Goal: Information Seeking & Learning: Find specific fact

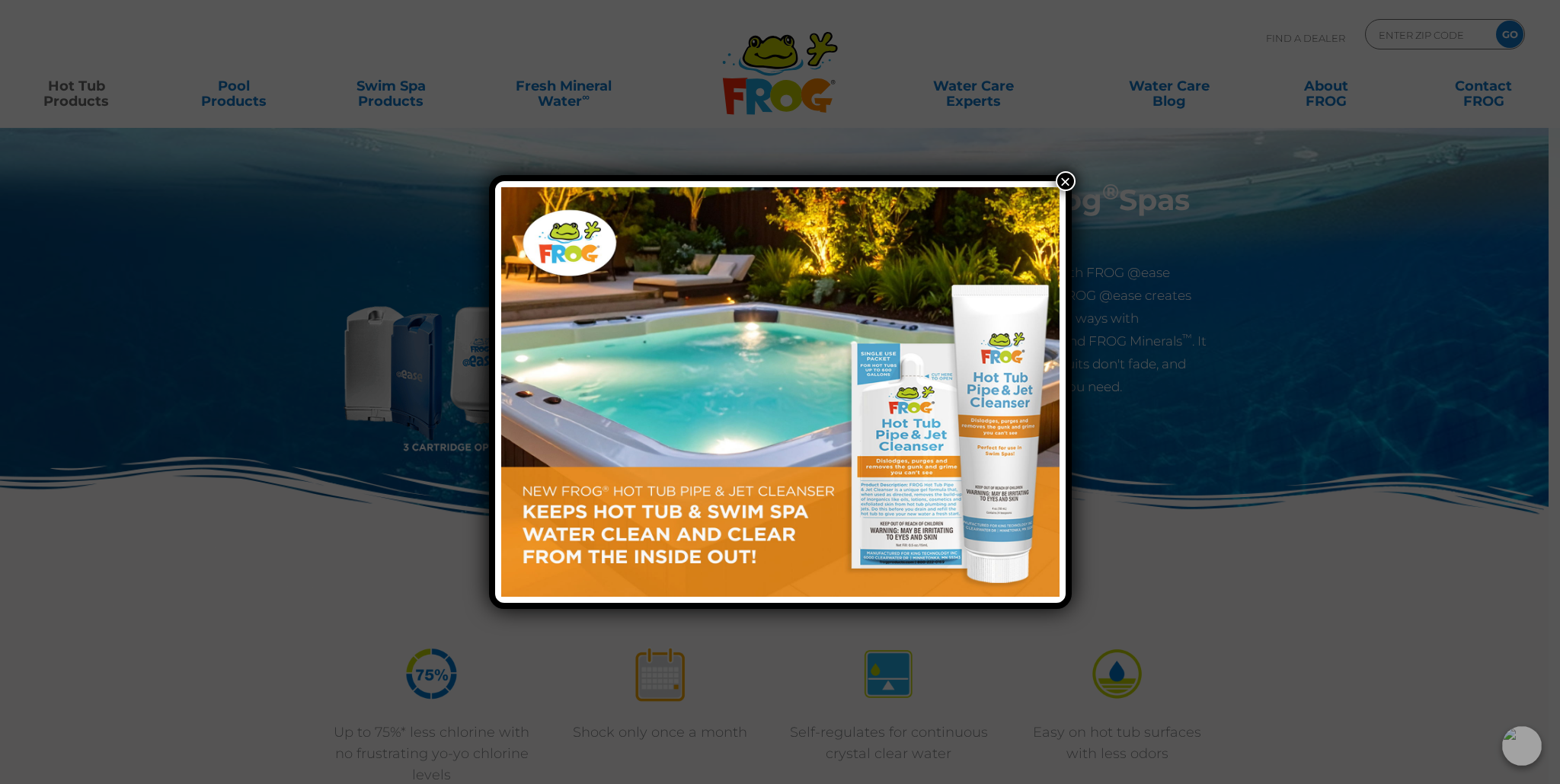
click at [1066, 179] on button "×" at bounding box center [1065, 181] width 20 height 20
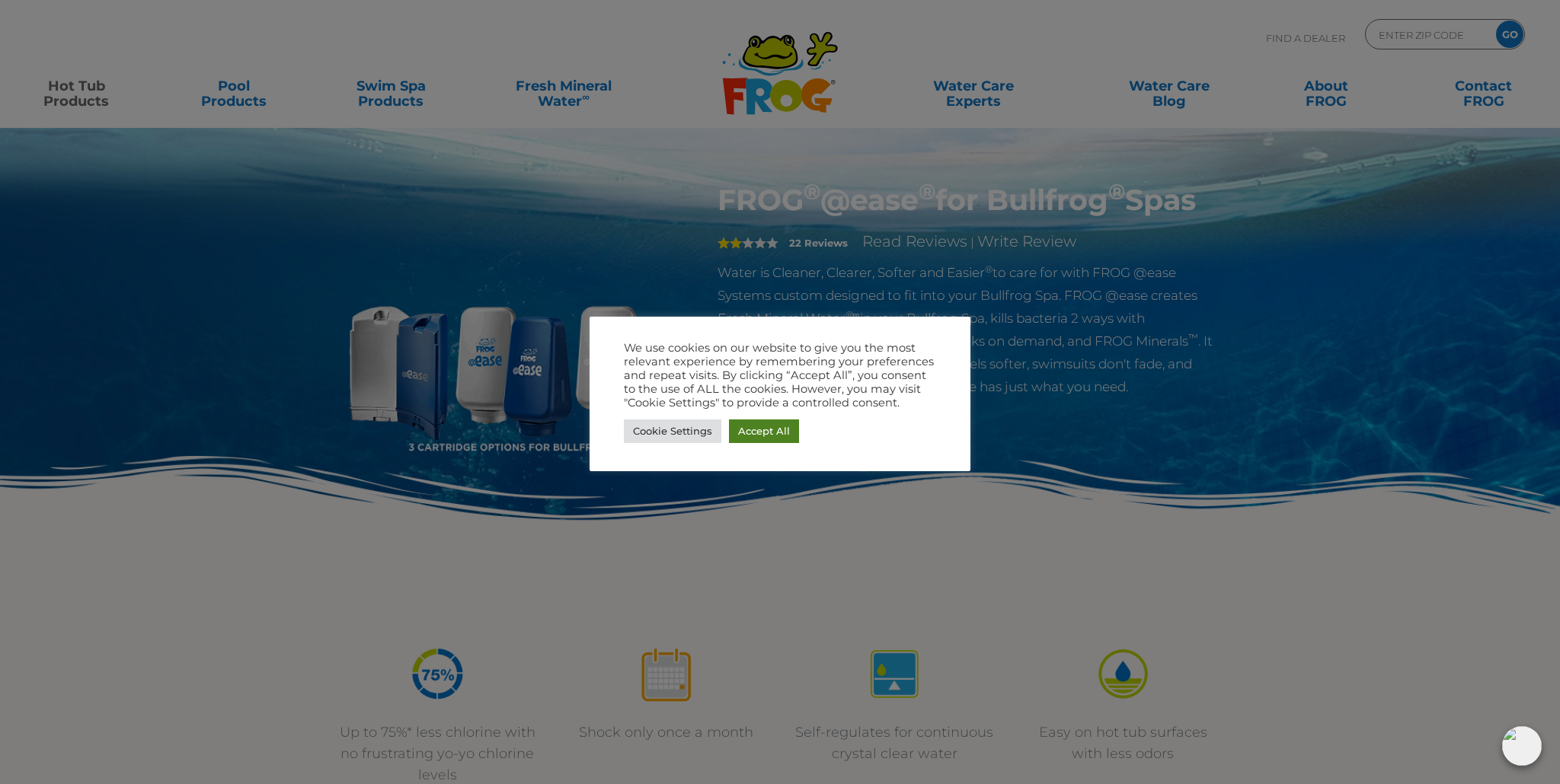
click at [783, 437] on link "Accept All" at bounding box center [764, 431] width 70 height 24
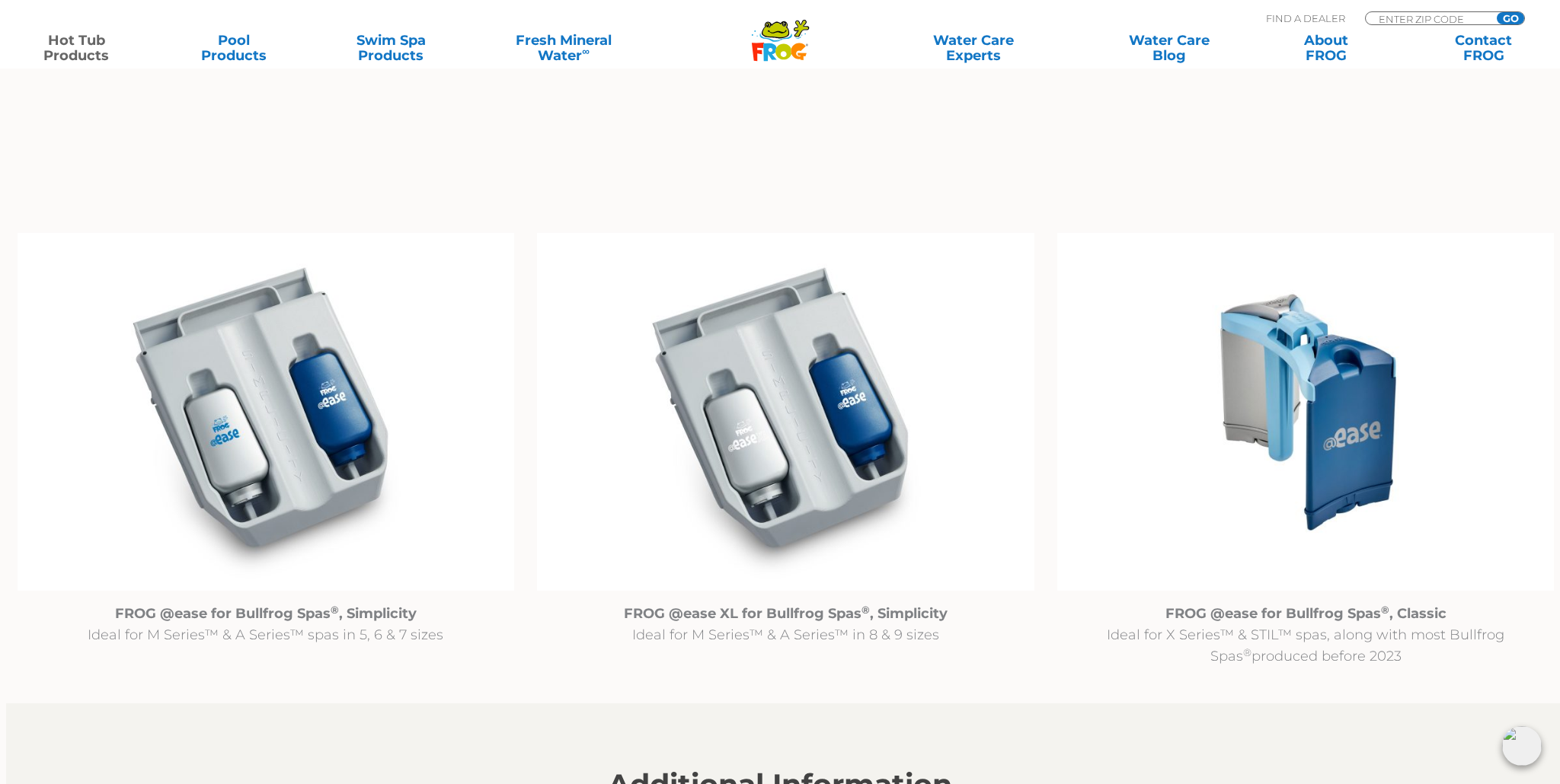
scroll to position [1424, 0]
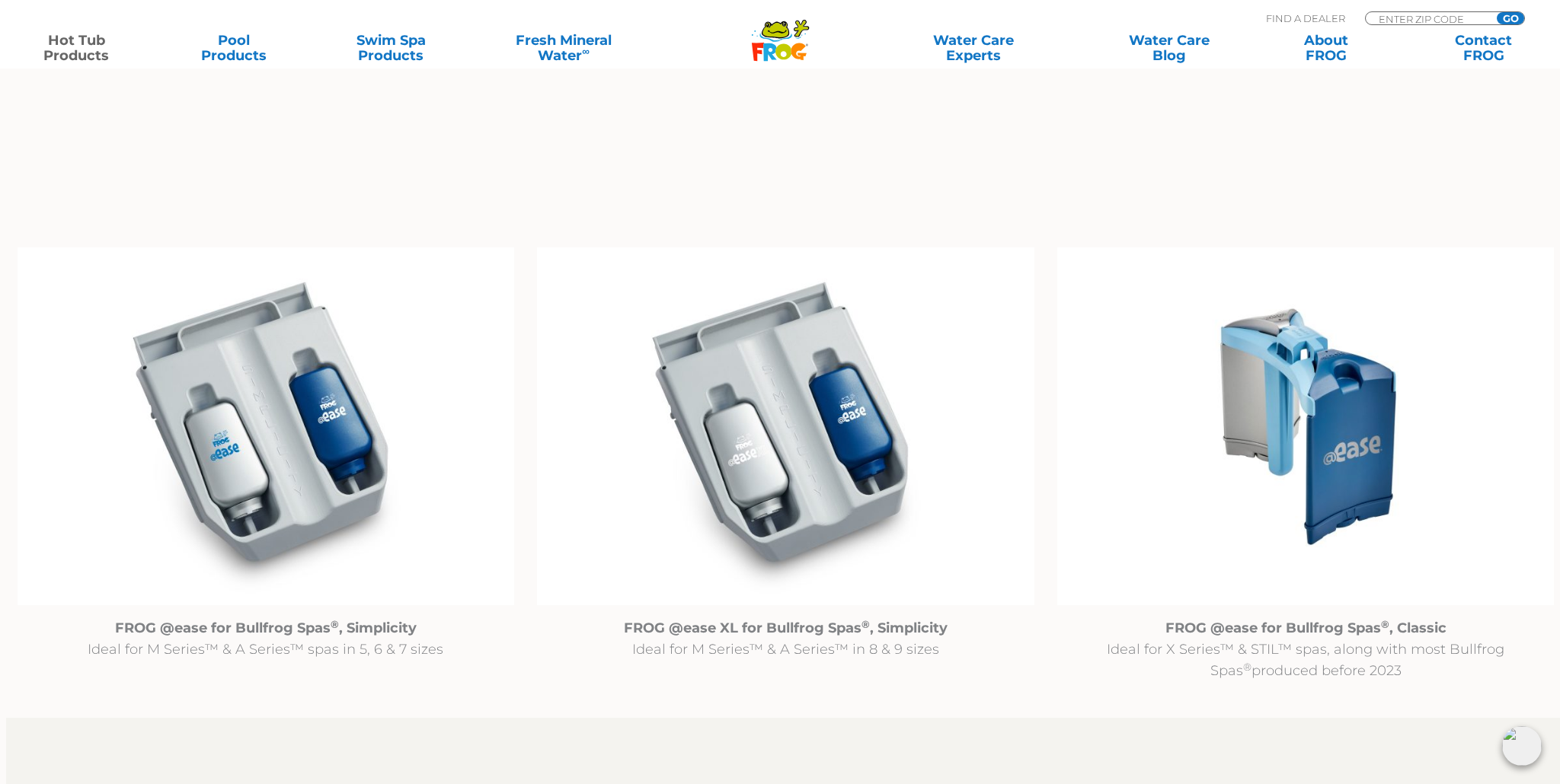
click at [1333, 453] on img at bounding box center [1306, 427] width 497 height 359
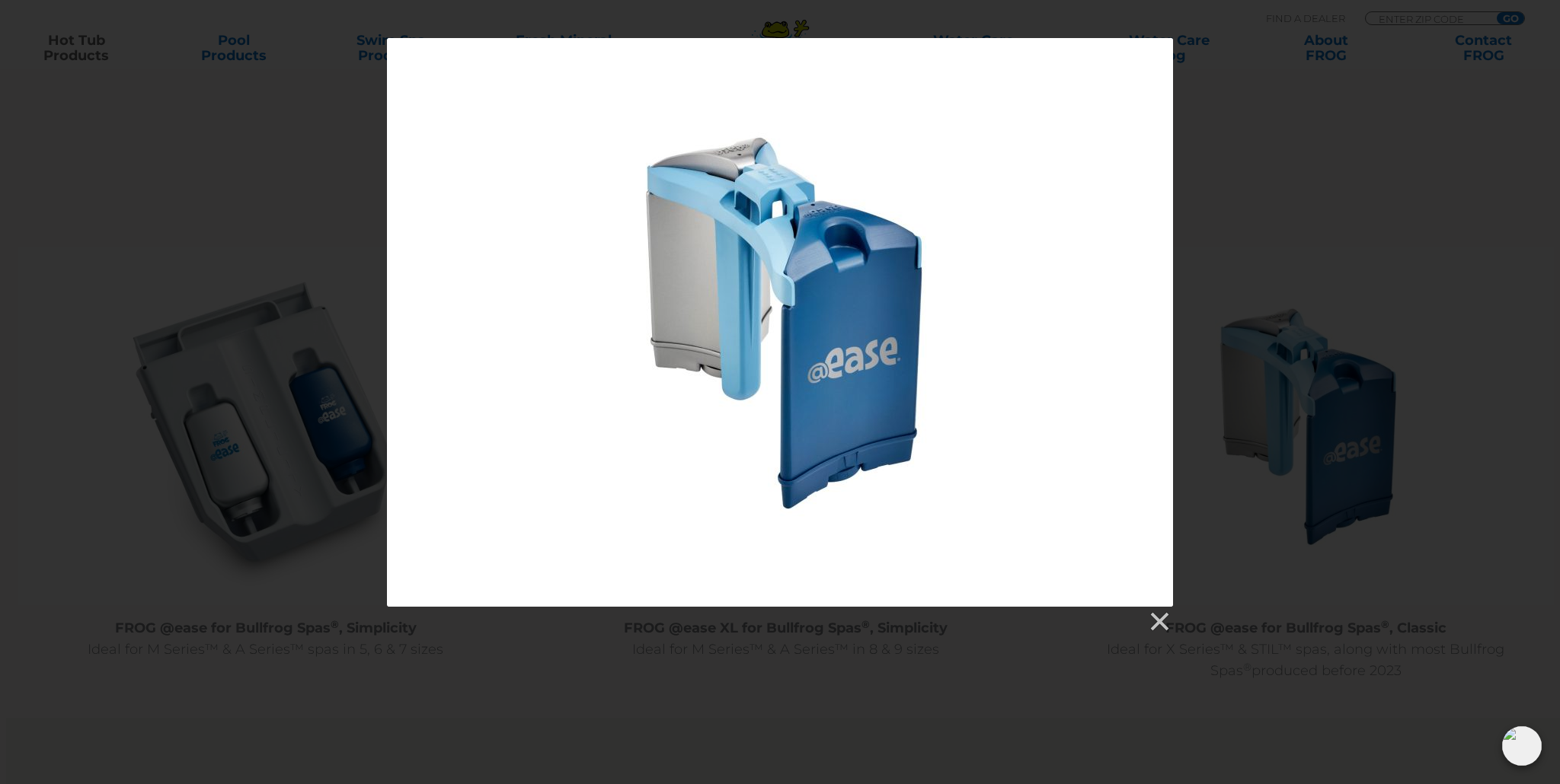
click at [1016, 438] on div at bounding box center [780, 323] width 786 height 569
click at [1403, 300] on div at bounding box center [780, 336] width 1560 height 596
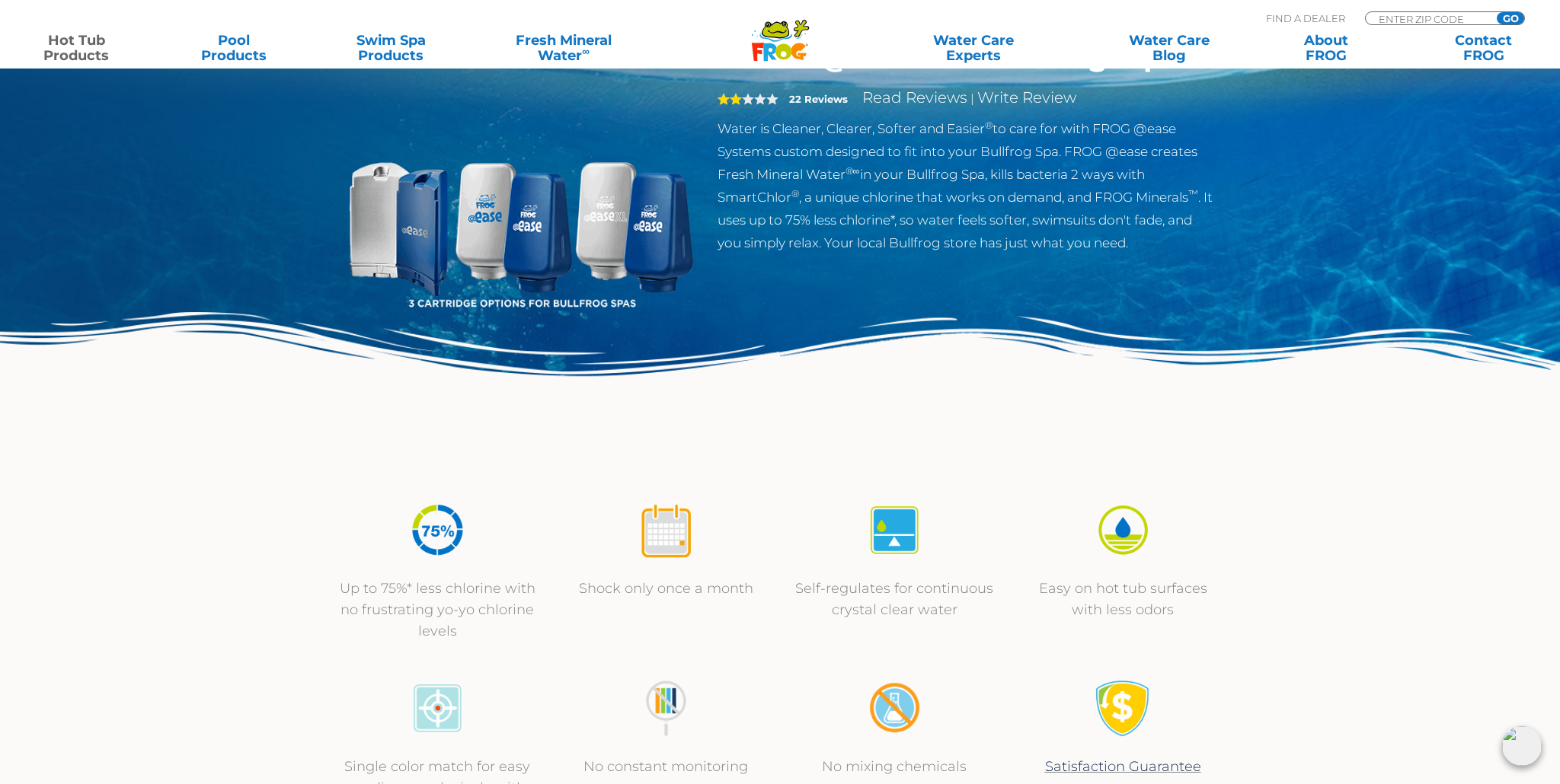
scroll to position [0, 0]
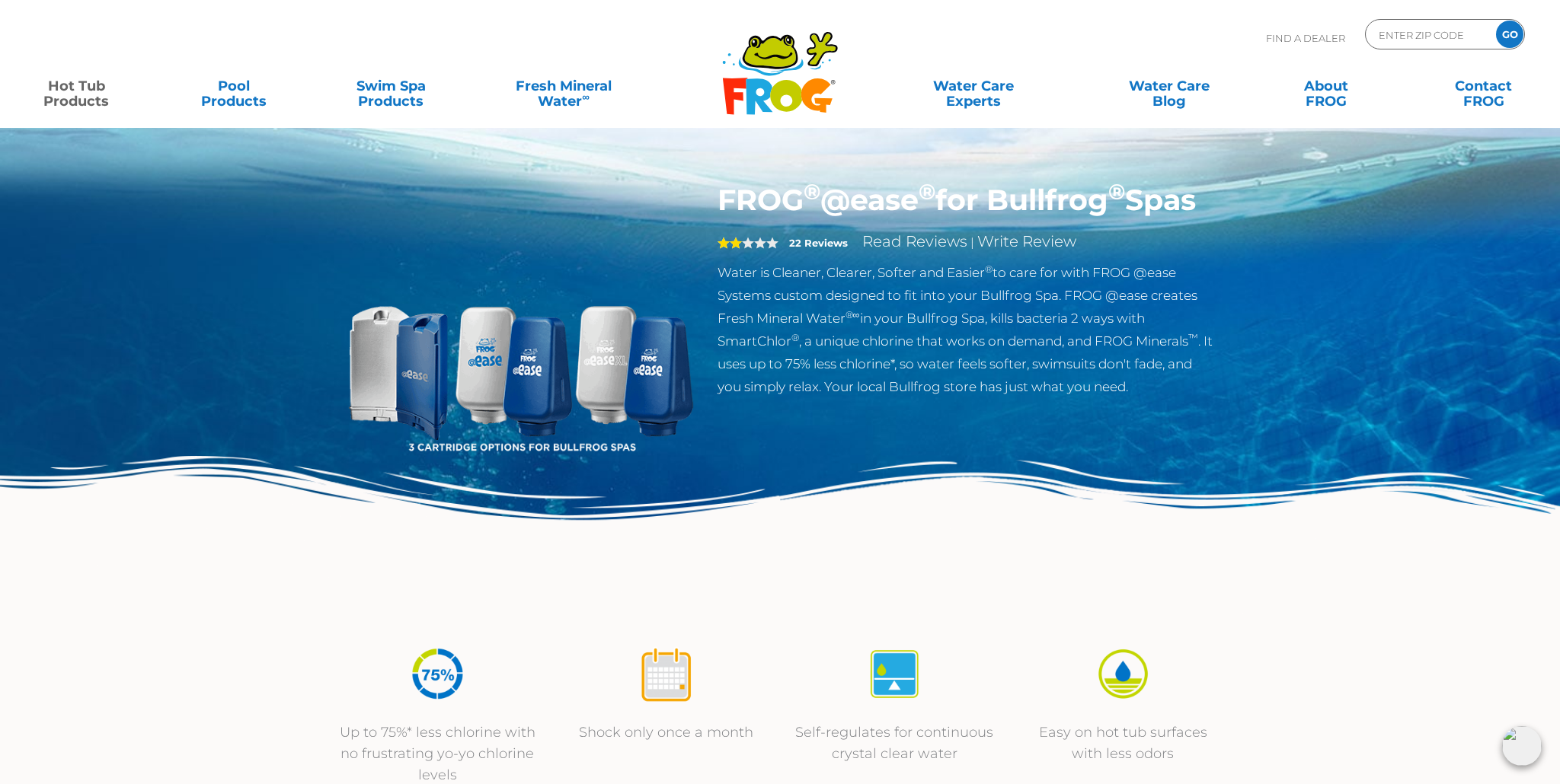
click at [385, 364] on img at bounding box center [520, 357] width 349 height 349
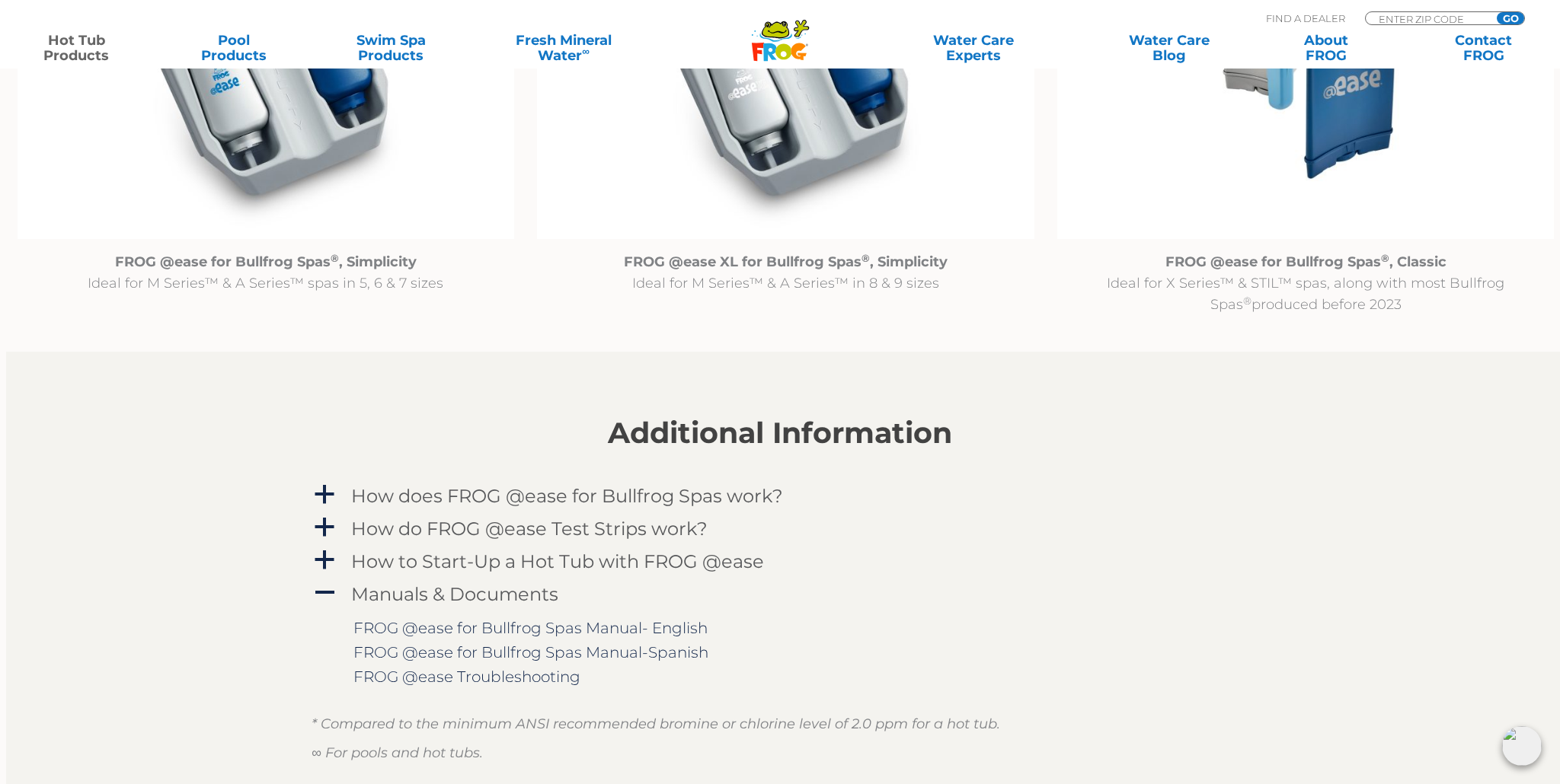
scroll to position [1744, 0]
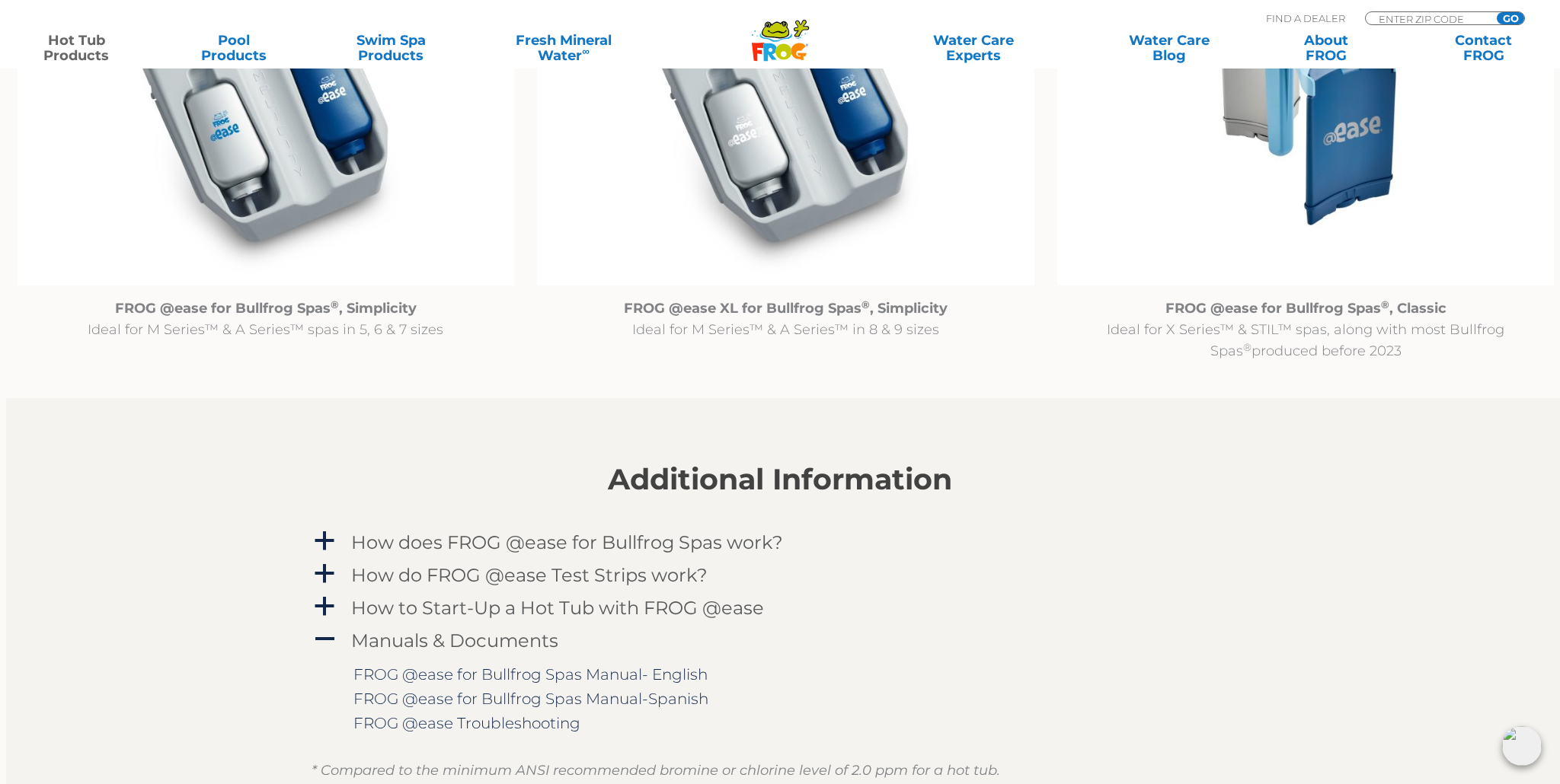
click at [1311, 311] on strong "FROG @ease for Bullfrog Spas ® , Classic" at bounding box center [1306, 308] width 281 height 17
click at [1315, 205] on img at bounding box center [1306, 107] width 497 height 359
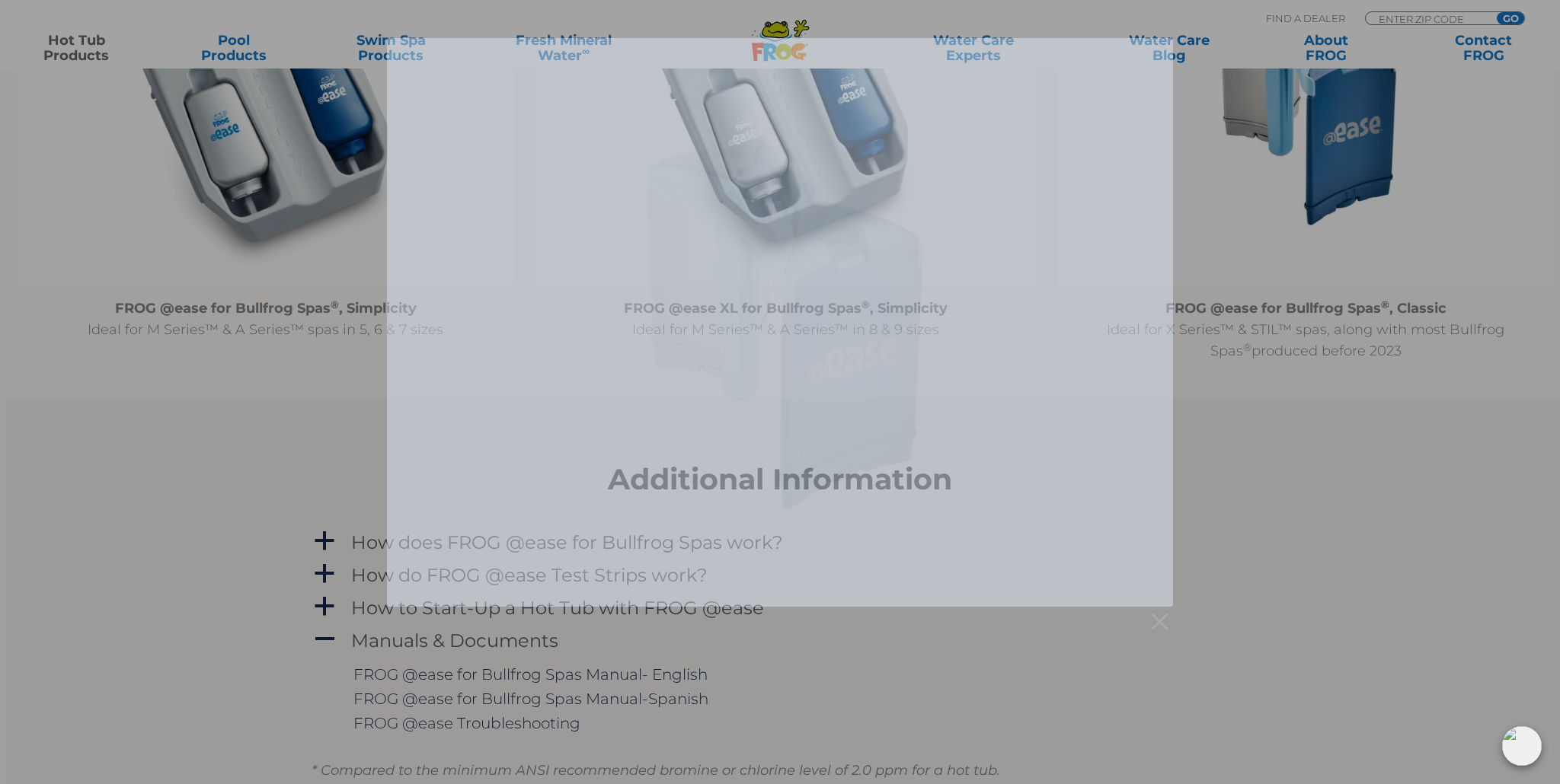
click at [1315, 205] on div at bounding box center [780, 336] width 1560 height 596
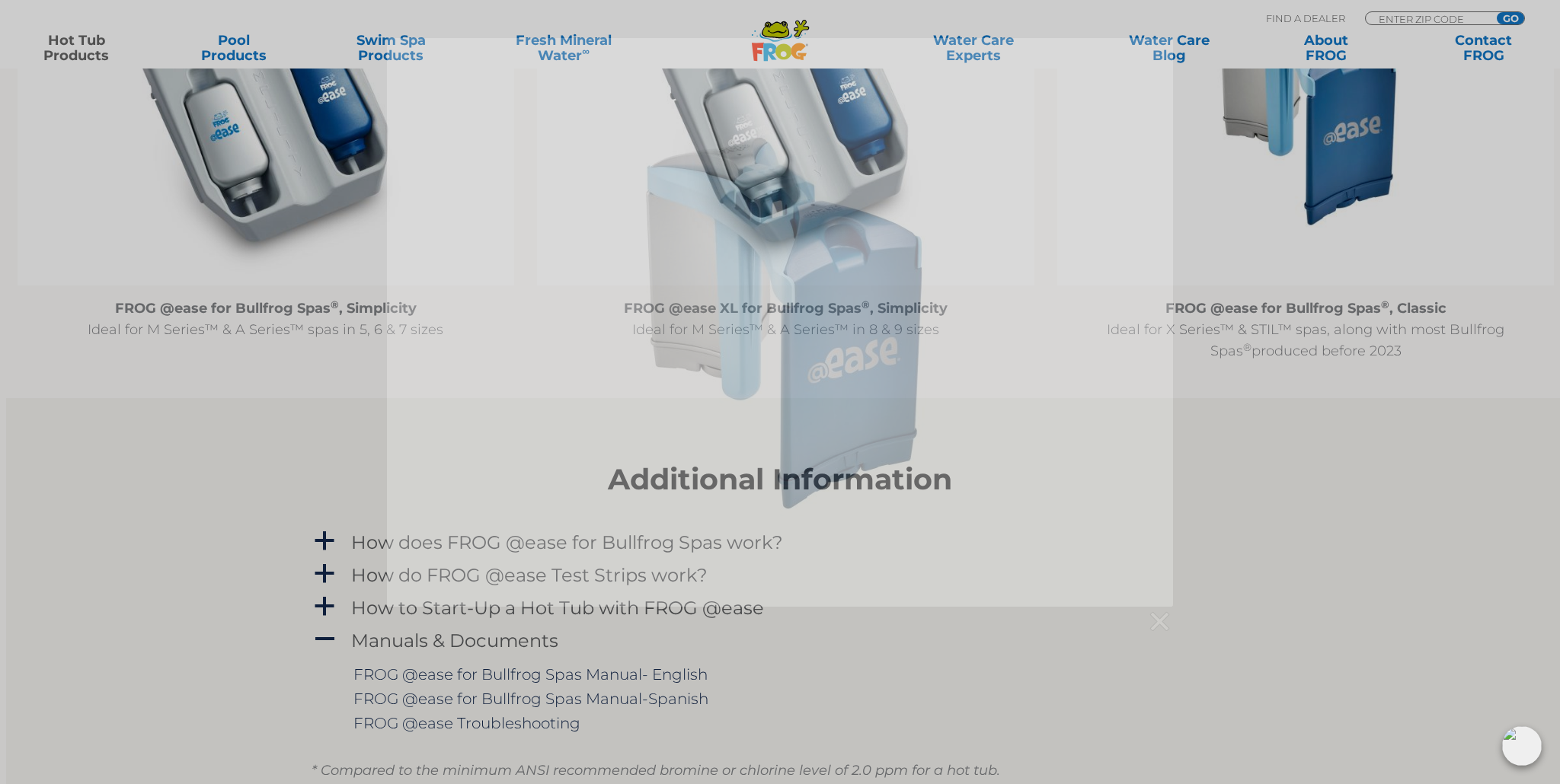
click at [1315, 205] on div at bounding box center [780, 336] width 1560 height 596
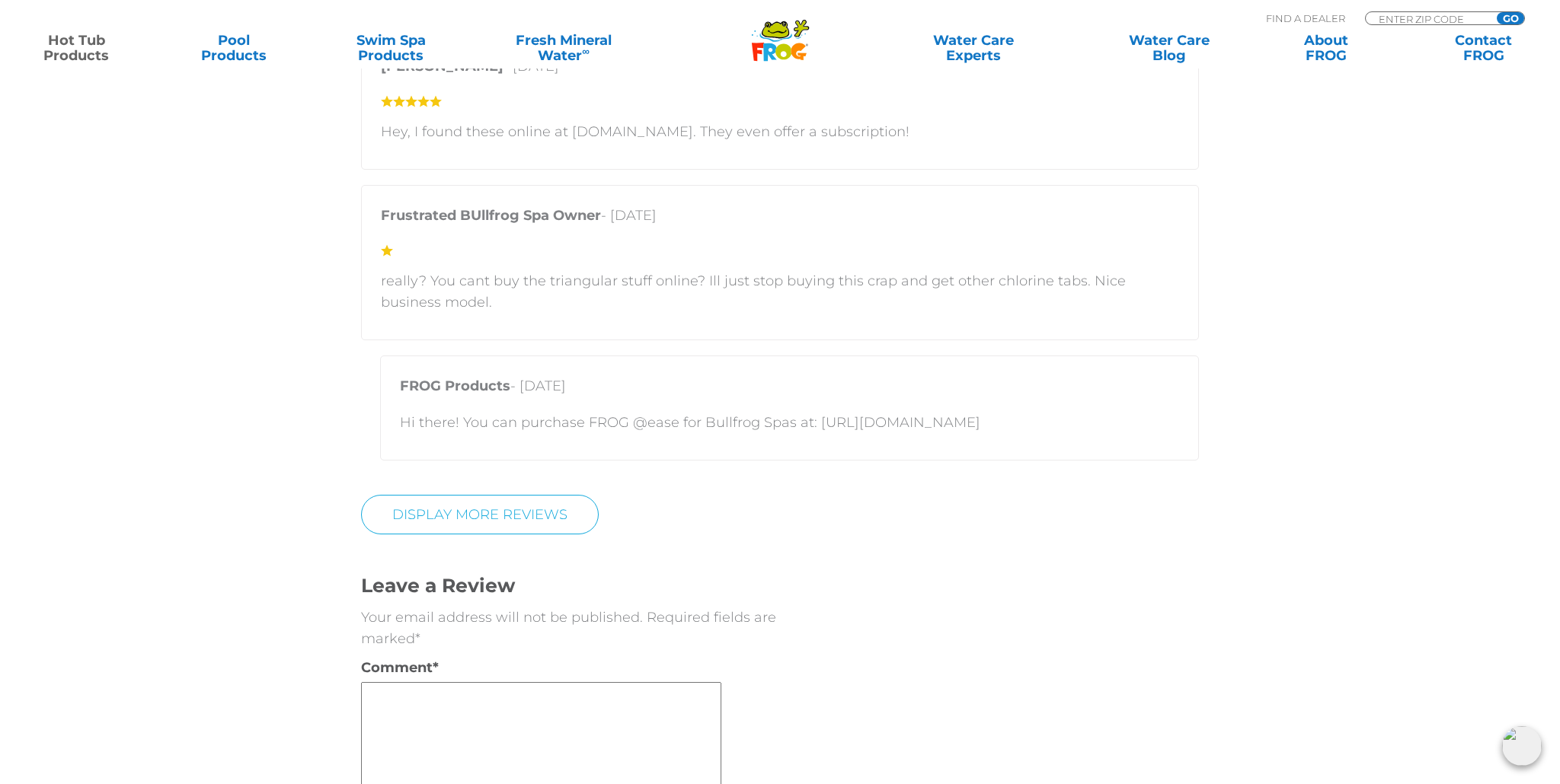
scroll to position [4032, 0]
drag, startPoint x: 1014, startPoint y: 412, endPoint x: 1022, endPoint y: 417, distance: 9.4
click at [1014, 412] on p "Hi there! You can purchase FROG @ease for Bullfrog Spas at: [URL][DOMAIN_NAME]" at bounding box center [790, 416] width 779 height 21
click at [1021, 416] on p "Hi there! You can purchase FROG @ease for Bullfrog Spas at: [URL][DOMAIN_NAME]" at bounding box center [790, 416] width 779 height 21
drag, startPoint x: 1016, startPoint y: 411, endPoint x: 814, endPoint y: 410, distance: 202.0
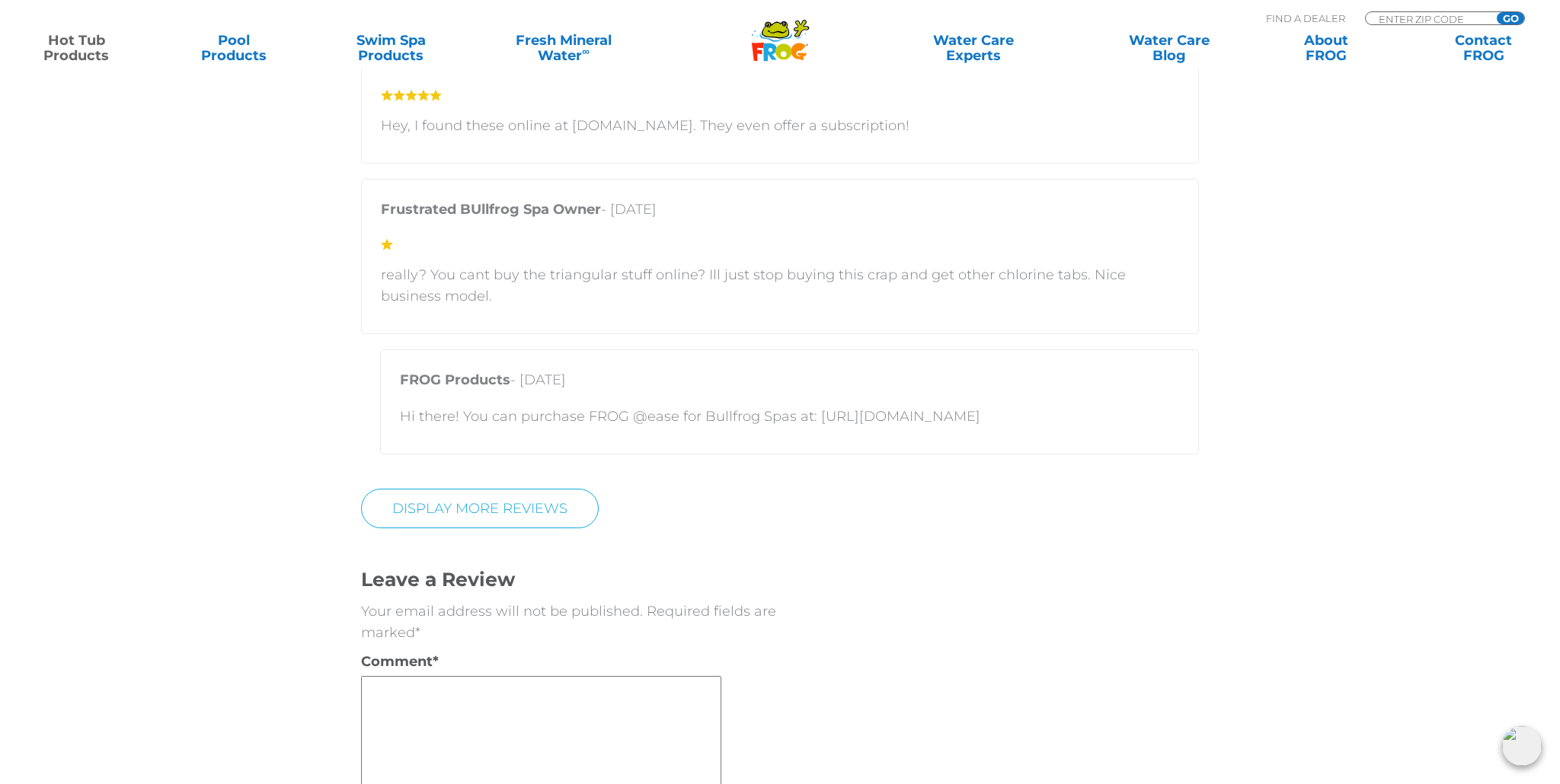
click at [814, 410] on p "Hi there! You can purchase FROG @ease for Bullfrog Spas at: [URL][DOMAIN_NAME]" at bounding box center [790, 416] width 779 height 21
copy p "[URL][DOMAIN_NAME]"
